Goal: Information Seeking & Learning: Find specific page/section

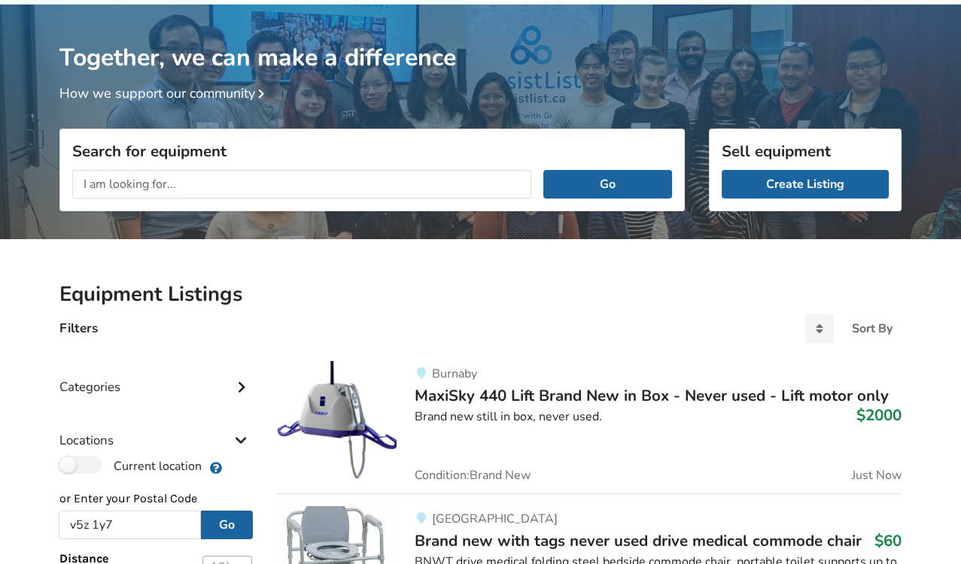
drag, startPoint x: 620, startPoint y: 181, endPoint x: 525, endPoint y: 322, distance: 170.7
click at [525, 322] on div "Filters Sort By Most recent Price ascending Price descending" at bounding box center [480, 335] width 866 height 29
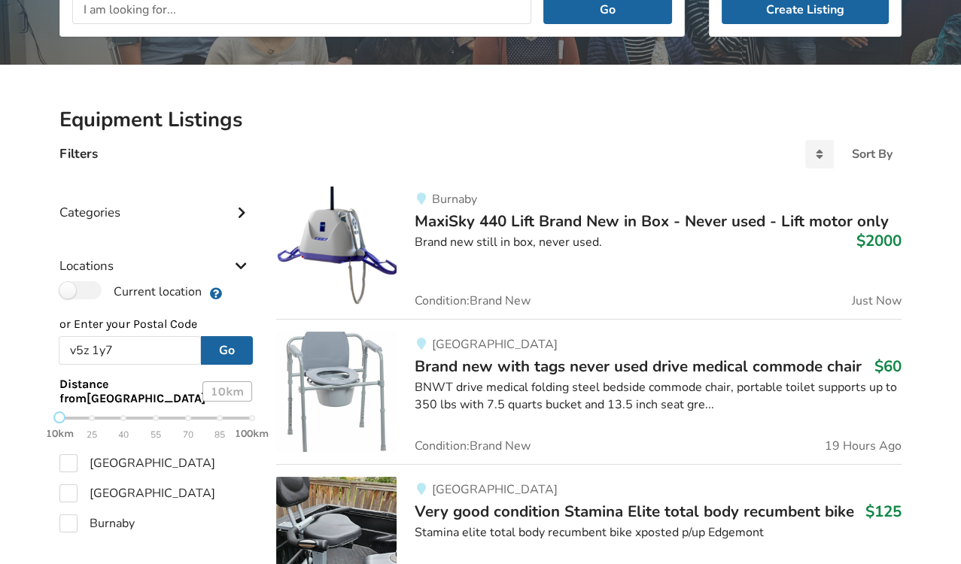
scroll to position [248, 0]
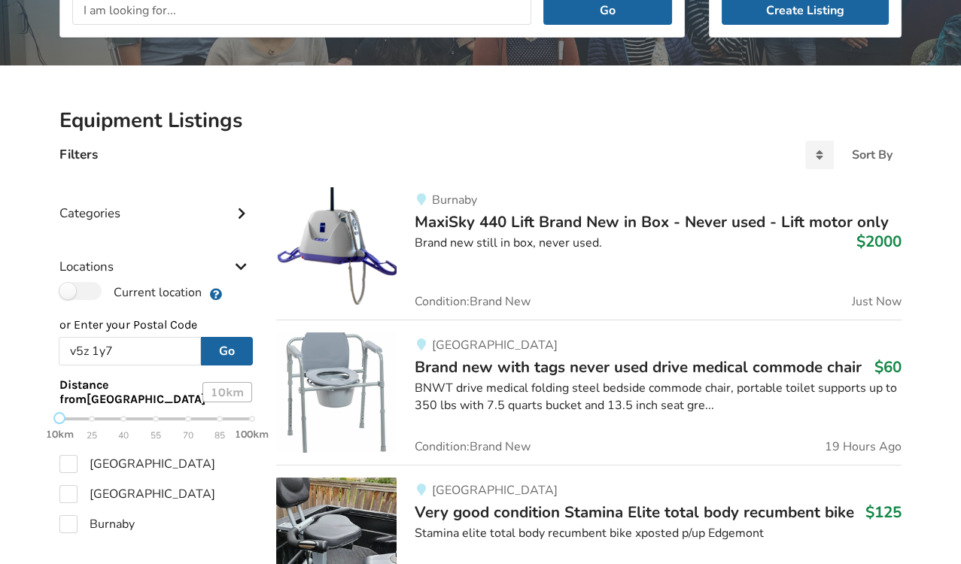
click at [543, 449] on div "[GEOGRAPHIC_DATA] Brand new with tags never used drive medical commode chair $6…" at bounding box center [649, 393] width 505 height 120
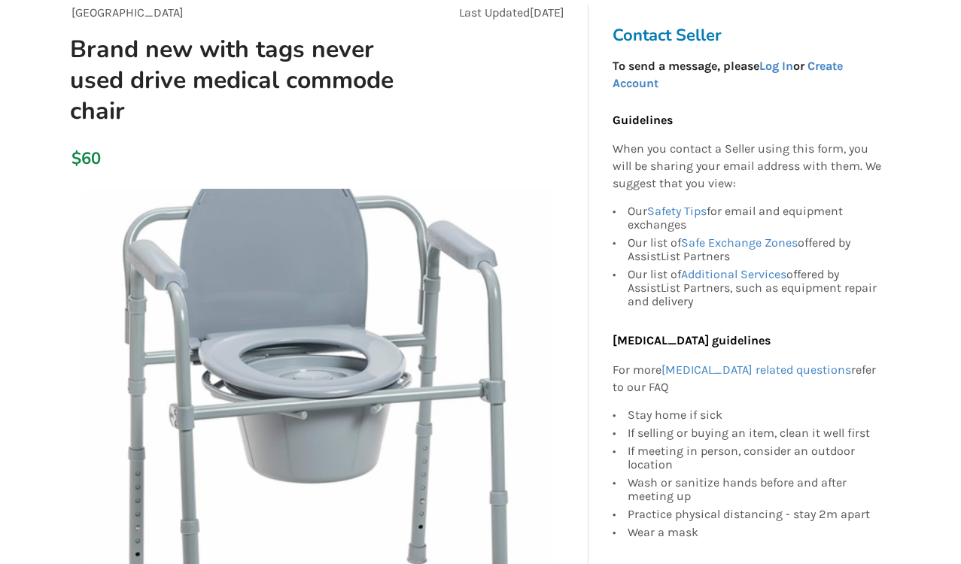
scroll to position [147, 0]
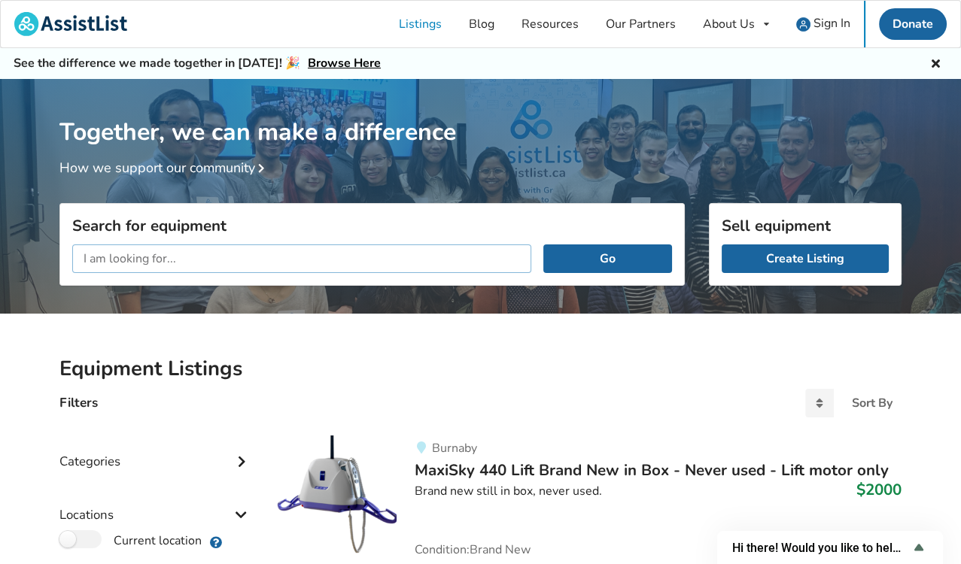
click at [296, 258] on input "text" at bounding box center [301, 259] width 459 height 29
click at [543, 245] on button "Go" at bounding box center [607, 259] width 129 height 29
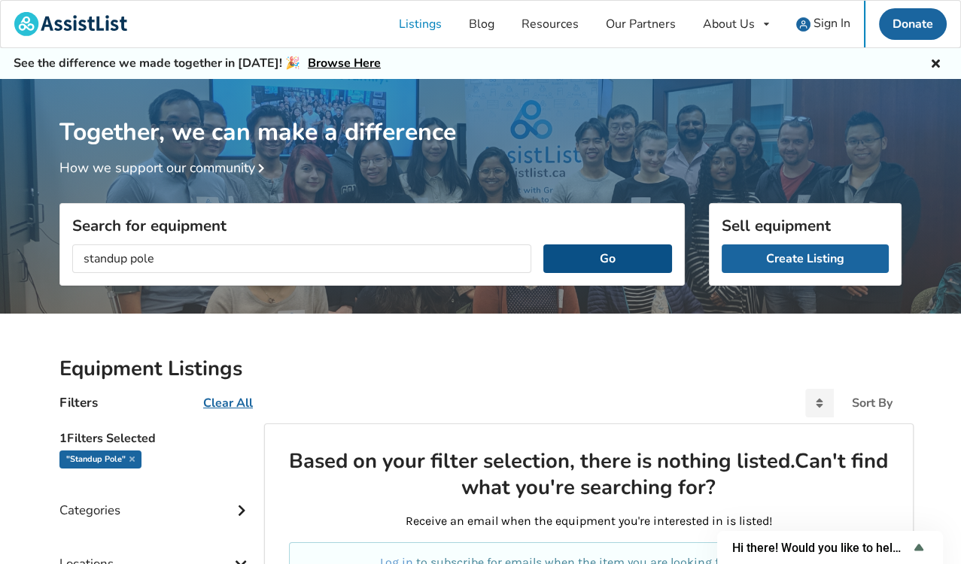
click at [582, 257] on button "Go" at bounding box center [607, 259] width 129 height 29
click at [217, 257] on input "standup pole" at bounding box center [301, 259] width 459 height 29
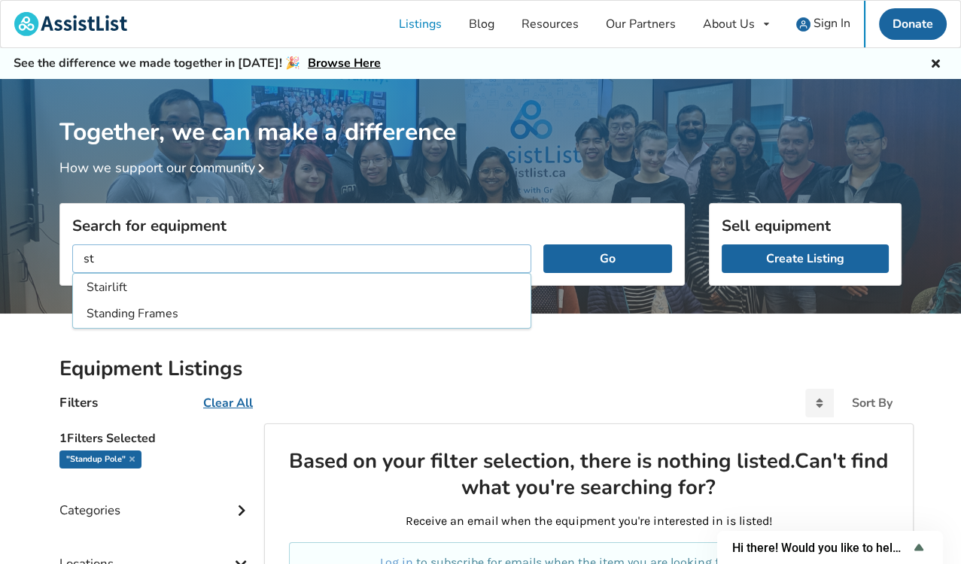
type input "s"
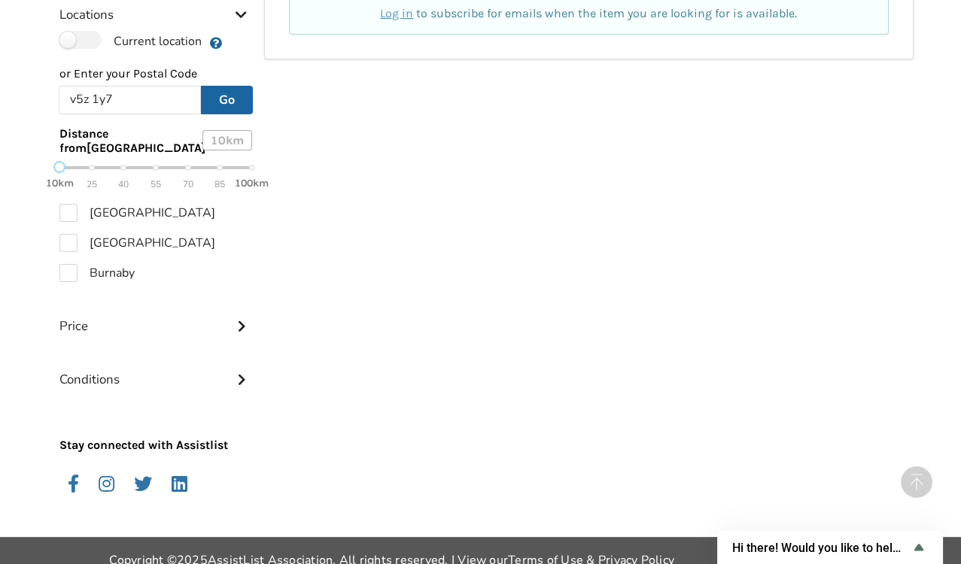
scroll to position [566, 0]
